Goal: Task Accomplishment & Management: Manage account settings

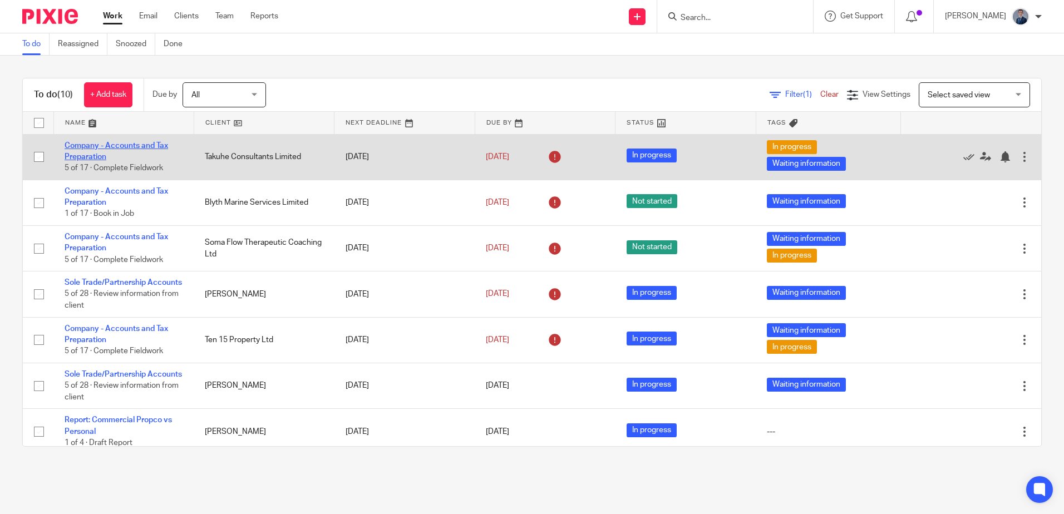
click at [96, 147] on link "Company - Accounts and Tax Preparation" at bounding box center [116, 151] width 103 height 19
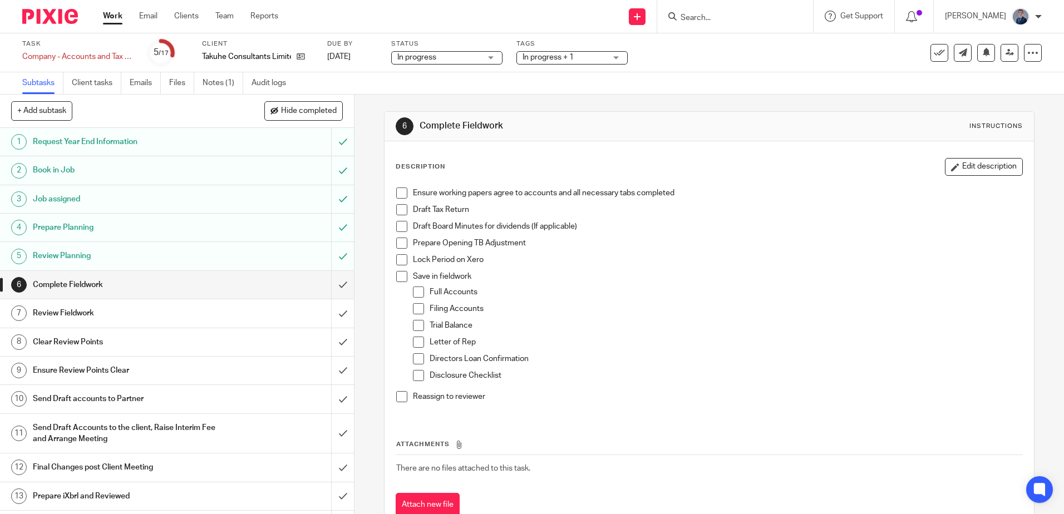
click at [575, 60] on span "In progress + 1" at bounding box center [563, 58] width 83 height 12
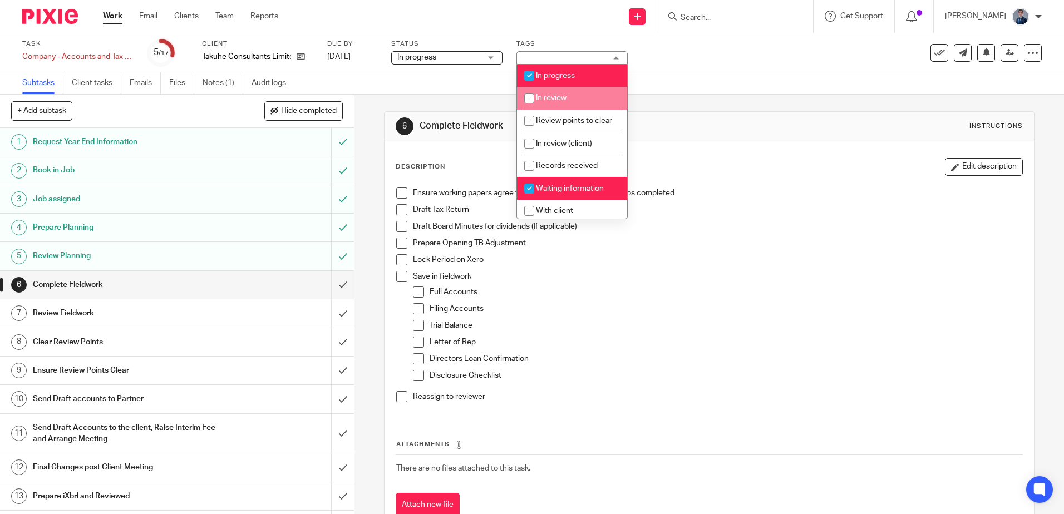
click at [551, 98] on span "In review" at bounding box center [551, 98] width 31 height 8
checkbox input "true"
click at [551, 193] on span "Waiting information" at bounding box center [570, 189] width 68 height 8
checkbox input "false"
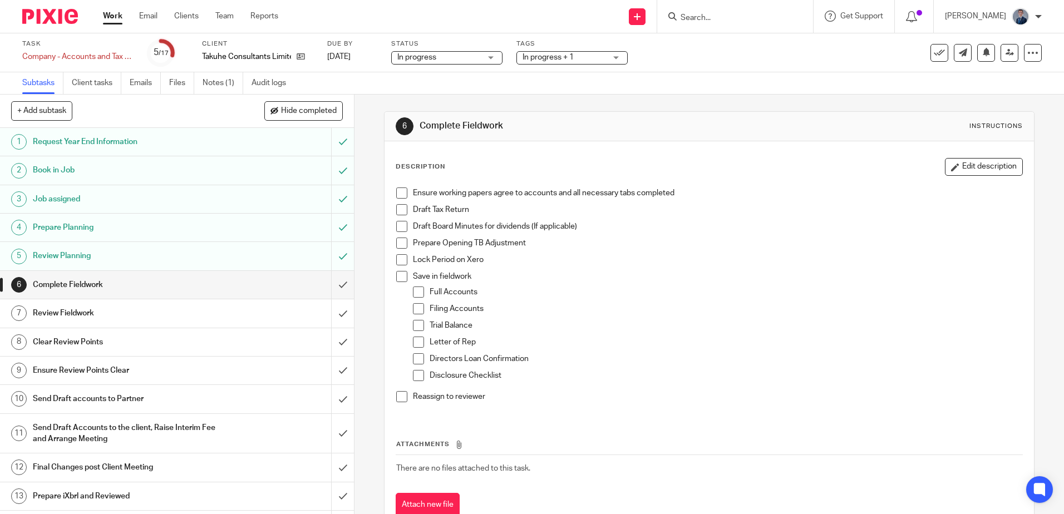
click at [776, 290] on p "Full Accounts" at bounding box center [726, 292] width 592 height 11
click at [398, 194] on span at bounding box center [401, 192] width 11 height 11
click at [403, 244] on span at bounding box center [401, 243] width 11 height 11
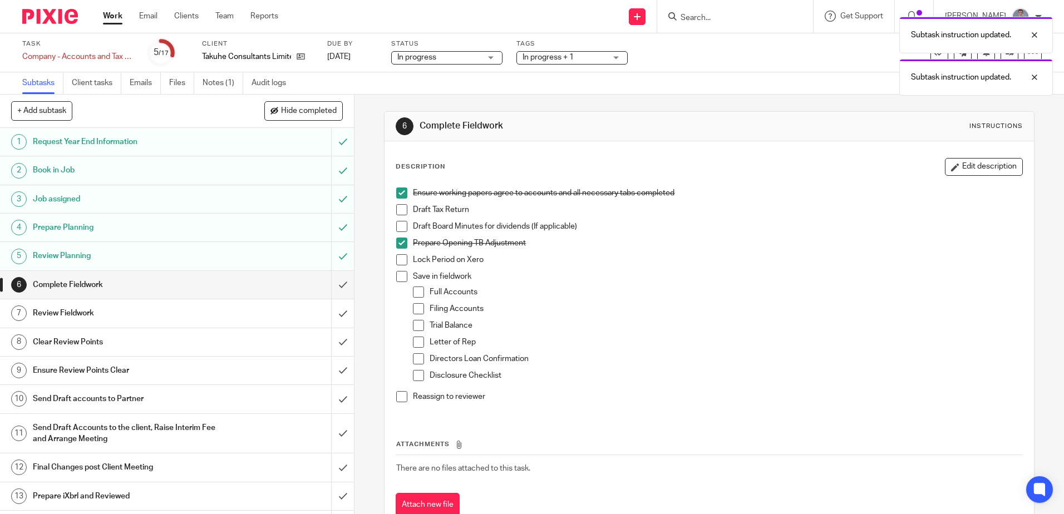
click at [403, 260] on span at bounding box center [401, 259] width 11 height 11
click at [399, 270] on li "Lock Period on Xero" at bounding box center [708, 262] width 625 height 17
click at [401, 278] on span at bounding box center [401, 276] width 11 height 11
click at [416, 292] on span at bounding box center [418, 292] width 11 height 11
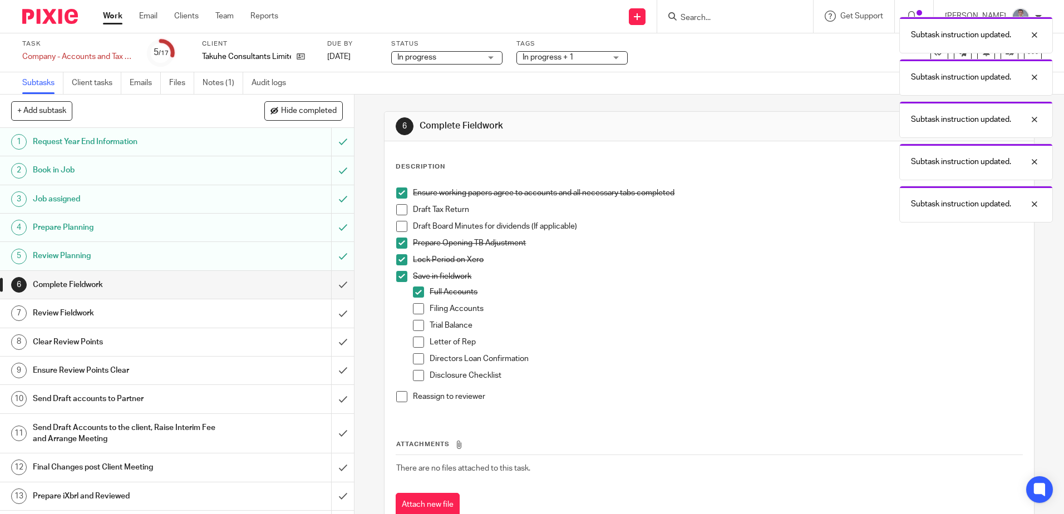
click at [416, 308] on span at bounding box center [418, 308] width 11 height 11
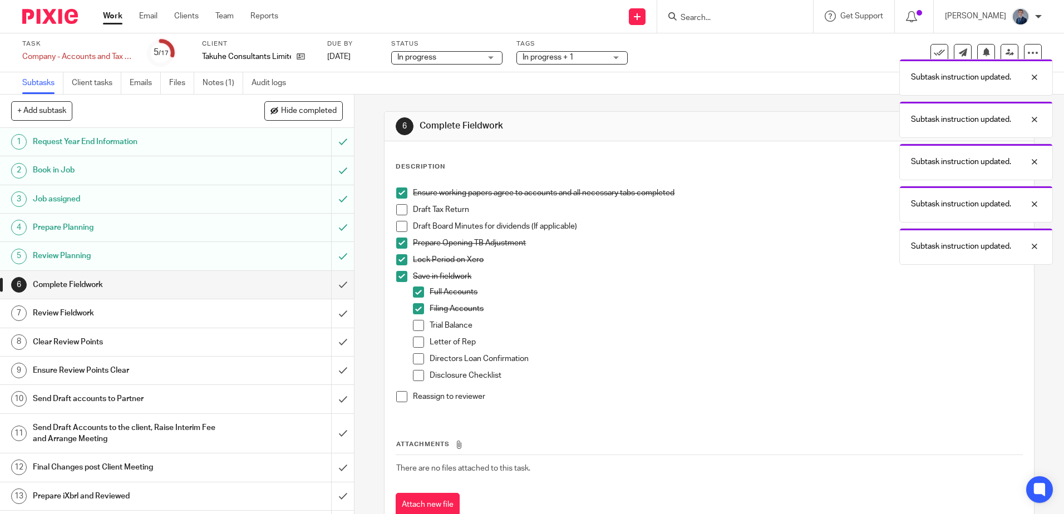
click at [418, 327] on span at bounding box center [418, 325] width 11 height 11
click at [419, 339] on span at bounding box center [418, 342] width 11 height 11
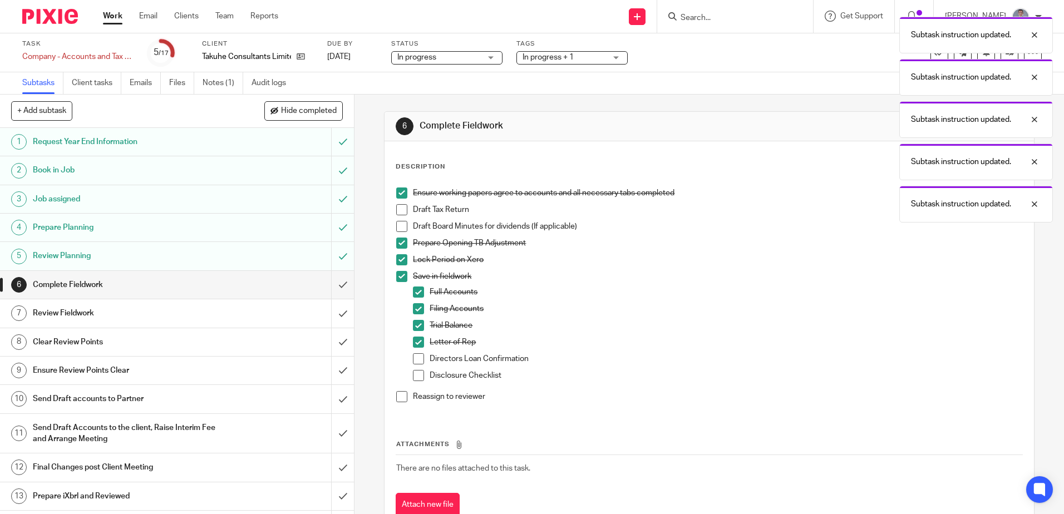
click at [418, 363] on span at bounding box center [418, 358] width 11 height 11
click at [398, 398] on span at bounding box center [401, 396] width 11 height 11
click at [328, 287] on input "submit" at bounding box center [177, 285] width 354 height 28
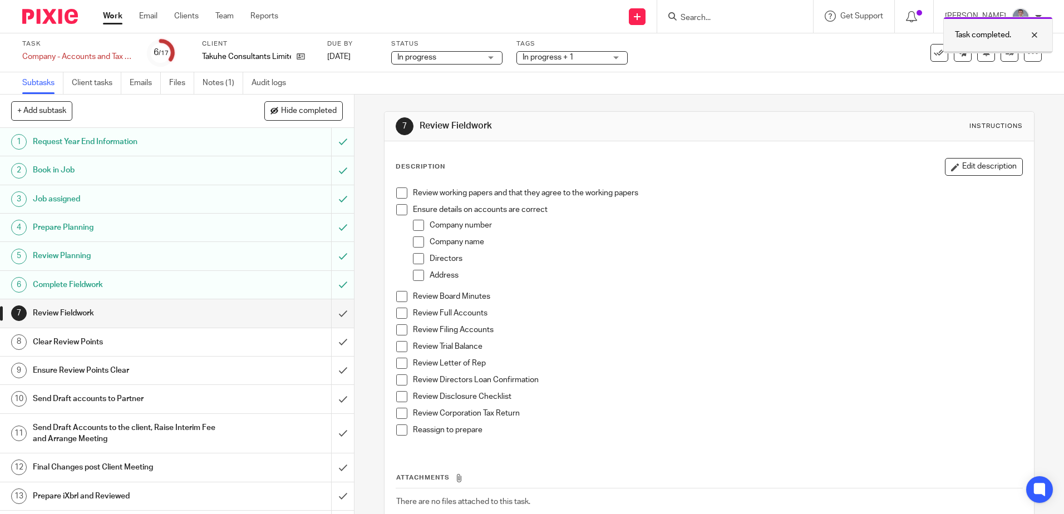
click at [1035, 35] on div at bounding box center [1026, 34] width 30 height 13
click at [1005, 53] on icon at bounding box center [1009, 52] width 8 height 8
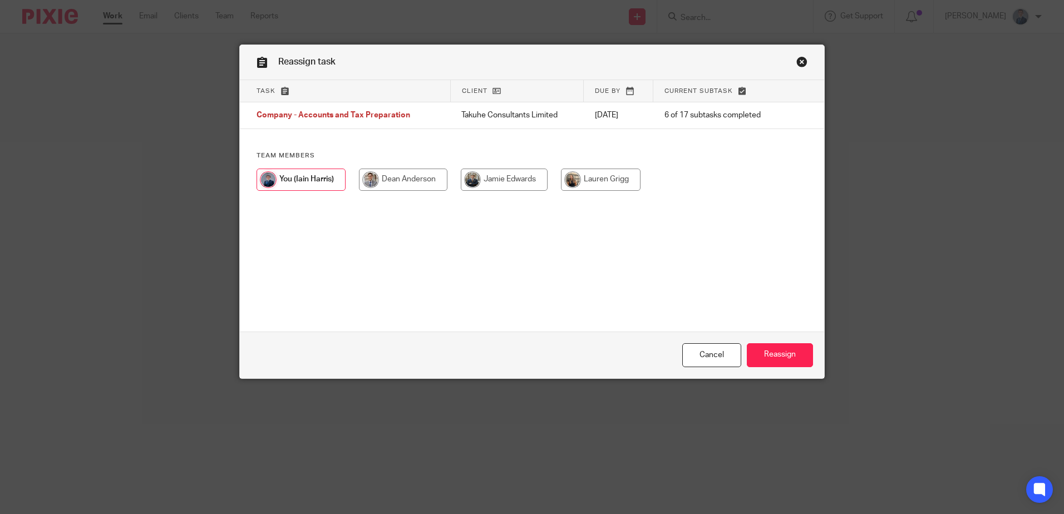
click at [435, 182] on input "radio" at bounding box center [403, 180] width 88 height 22
radio input "true"
click at [801, 357] on input "Reassign" at bounding box center [780, 355] width 66 height 24
